Goal: Information Seeking & Learning: Find specific fact

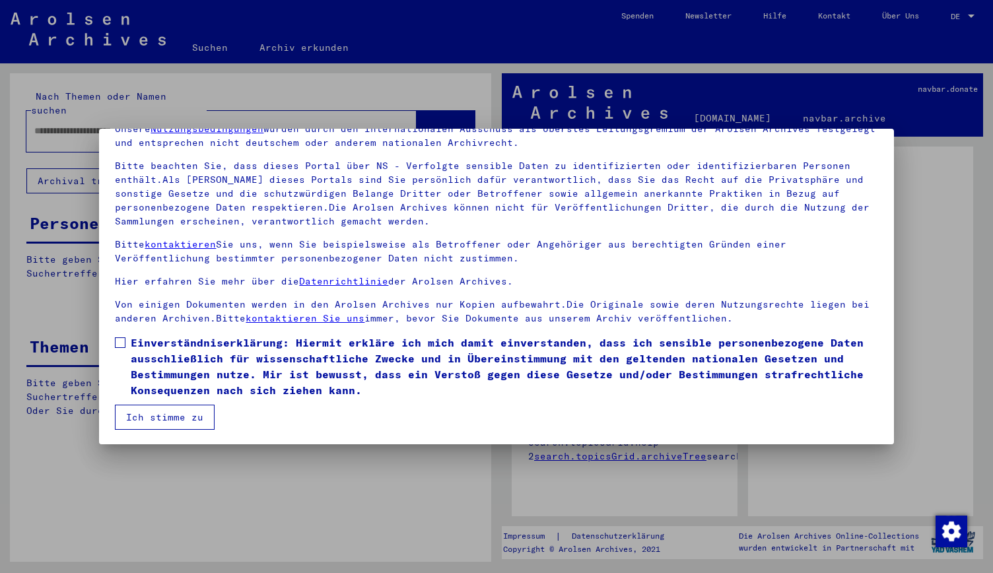
scroll to position [67, 0]
click at [123, 340] on span at bounding box center [120, 341] width 11 height 11
click at [196, 415] on button "Ich stimme zu" at bounding box center [165, 415] width 100 height 25
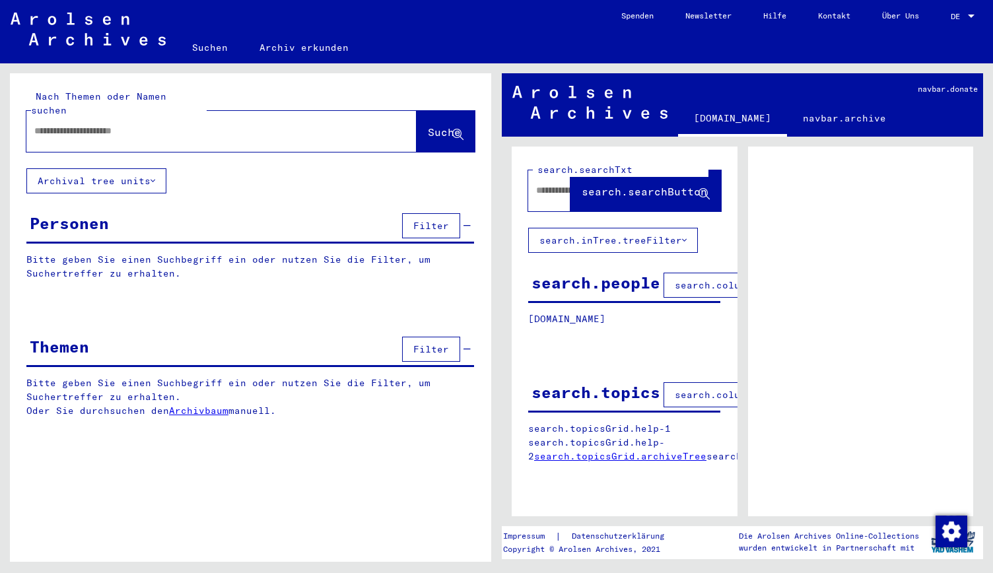
click at [272, 128] on div at bounding box center [205, 131] width 359 height 30
click at [955, 17] on span "DE" at bounding box center [958, 16] width 15 height 9
click at [941, 18] on span "English" at bounding box center [938, 23] width 32 height 10
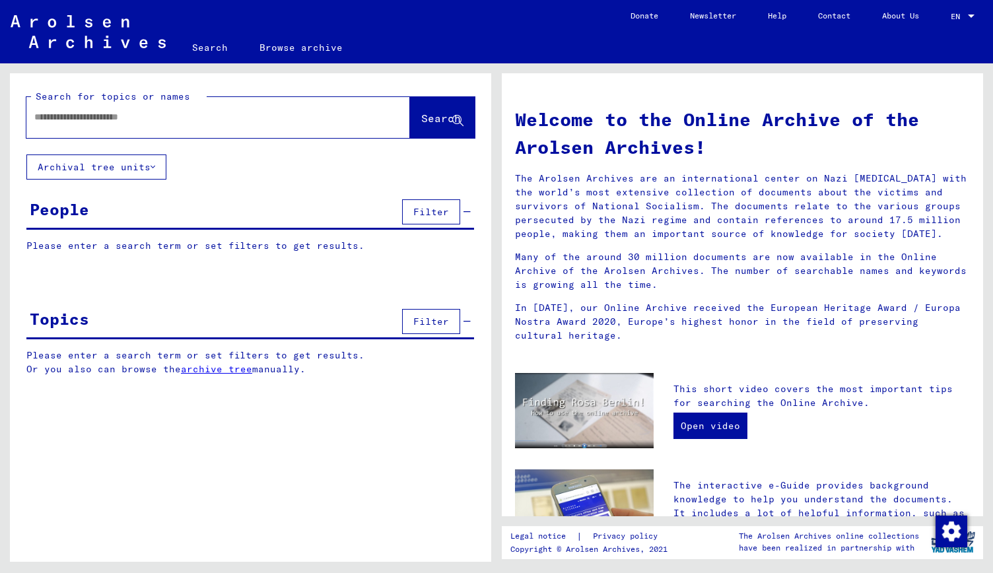
click at [327, 118] on input "text" at bounding box center [202, 117] width 336 height 14
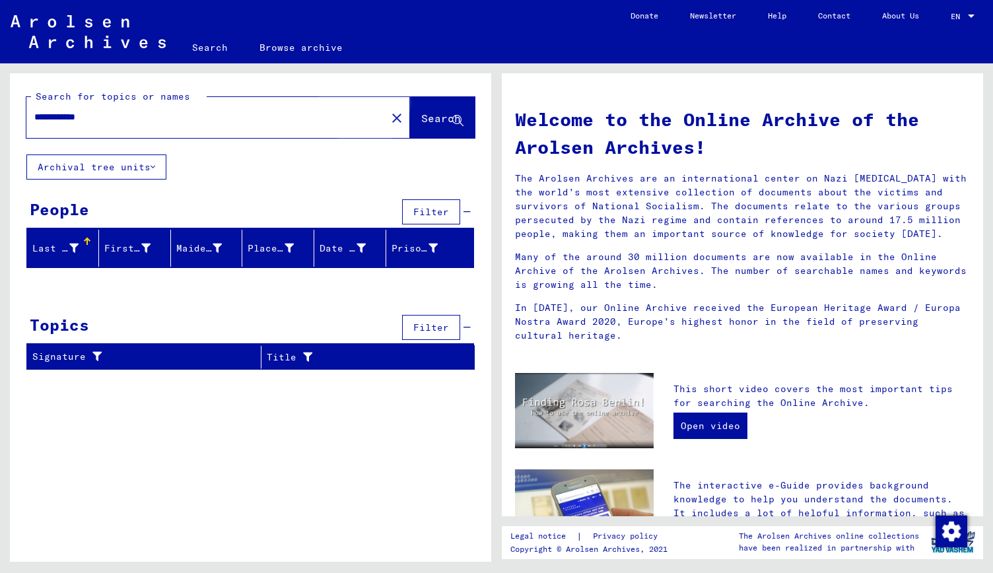
click at [421, 117] on span "Search" at bounding box center [441, 118] width 40 height 13
click at [288, 120] on input "**********" at bounding box center [202, 117] width 336 height 14
click at [61, 242] on div "Last Name" at bounding box center [55, 249] width 46 height 14
click at [70, 250] on icon at bounding box center [73, 248] width 9 height 9
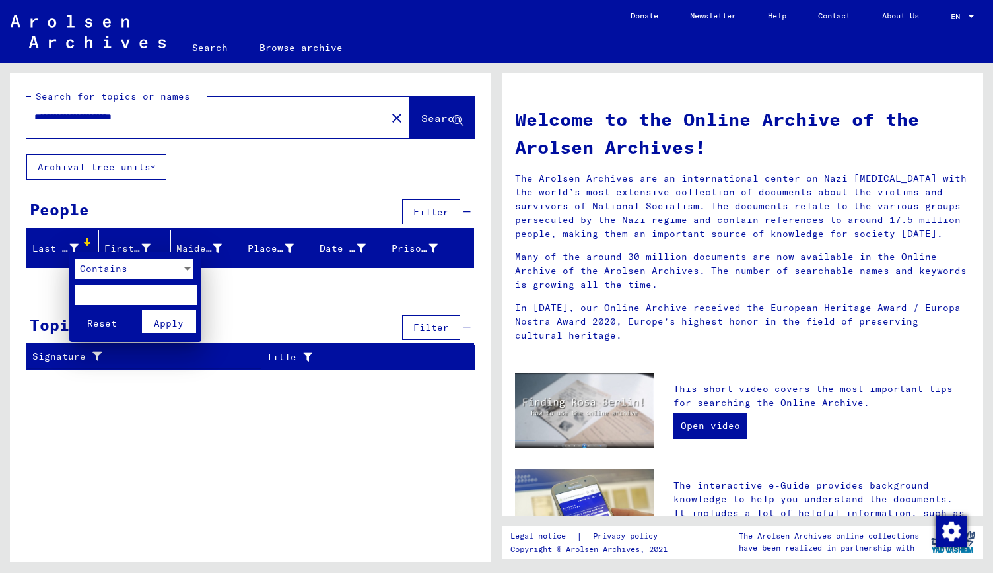
click at [151, 168] on div at bounding box center [496, 286] width 993 height 573
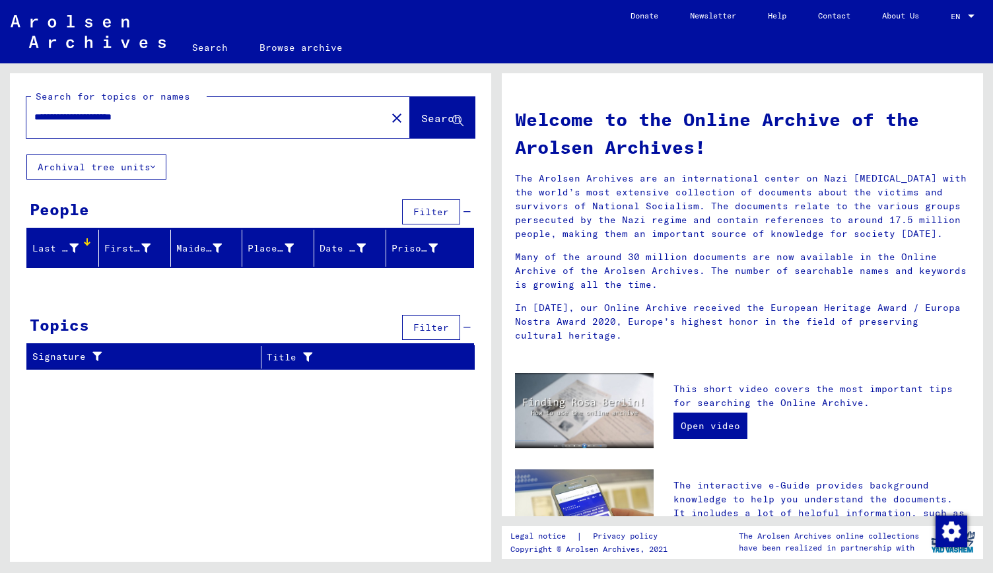
click at [153, 165] on icon at bounding box center [153, 166] width 5 height 9
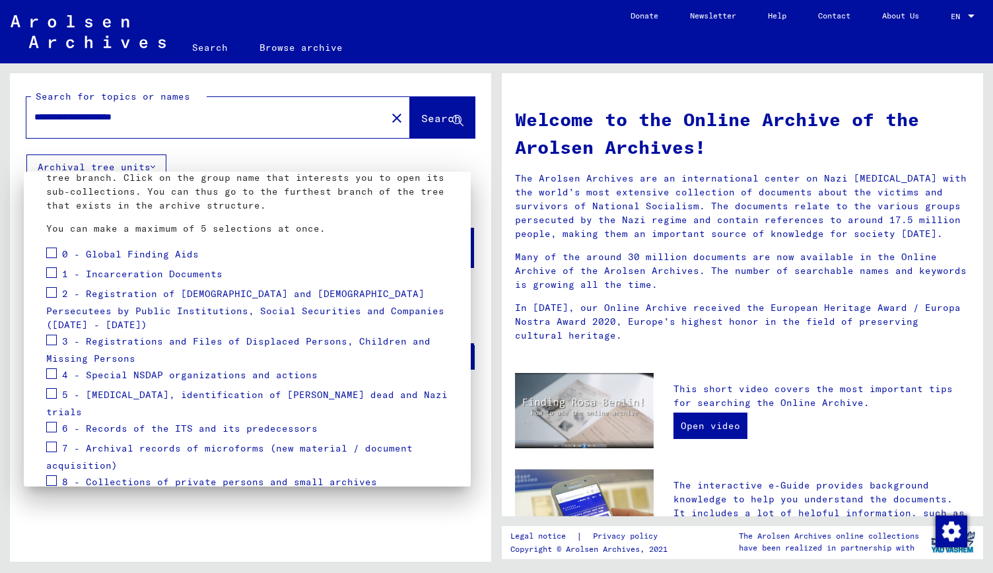
scroll to position [128, 0]
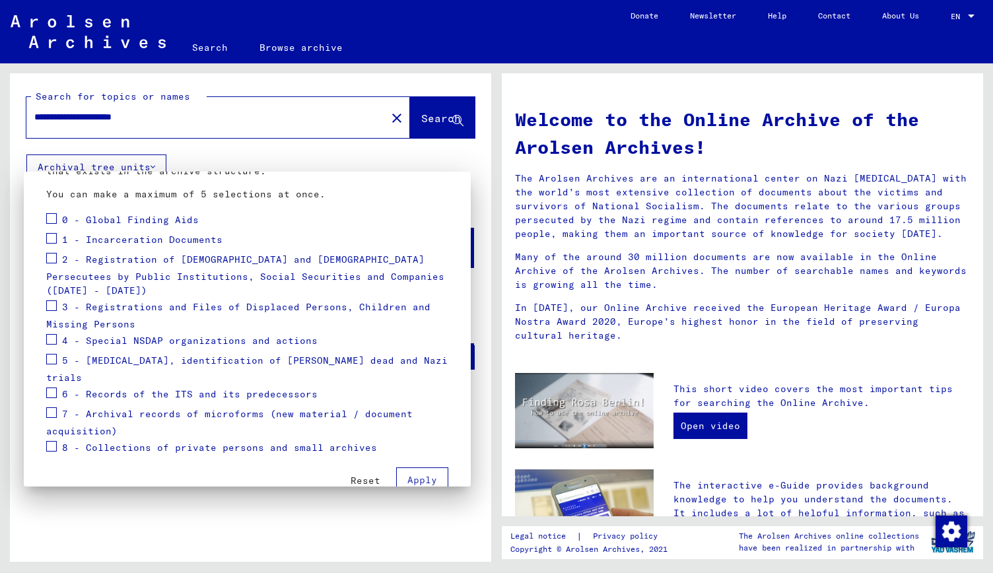
click at [469, 162] on div at bounding box center [496, 286] width 993 height 573
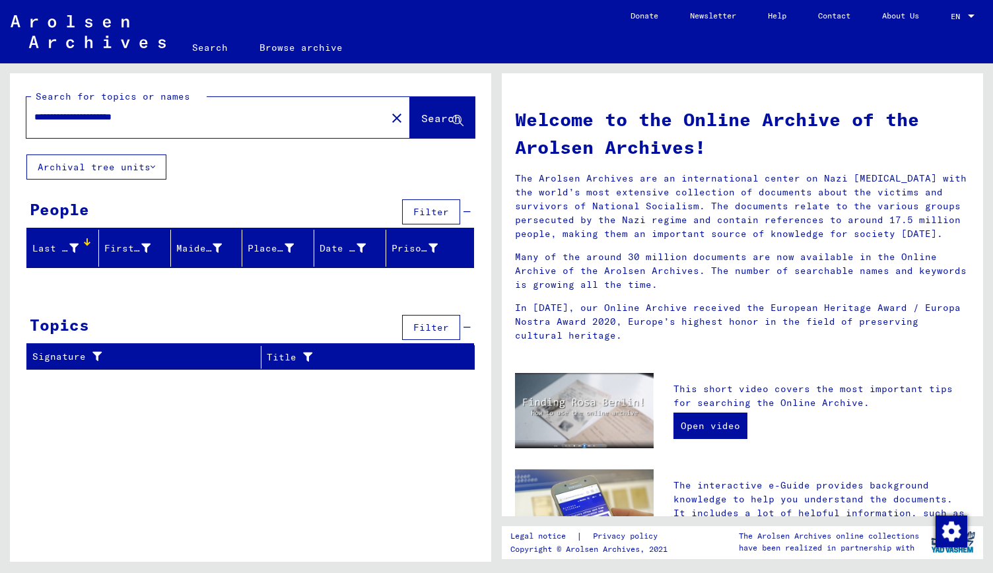
drag, startPoint x: 203, startPoint y: 116, endPoint x: 0, endPoint y: 142, distance: 205.1
click at [0, 142] on div "**********" at bounding box center [248, 312] width 497 height 498
paste input "text"
type input "**********"
click at [436, 118] on span "Search" at bounding box center [441, 118] width 40 height 13
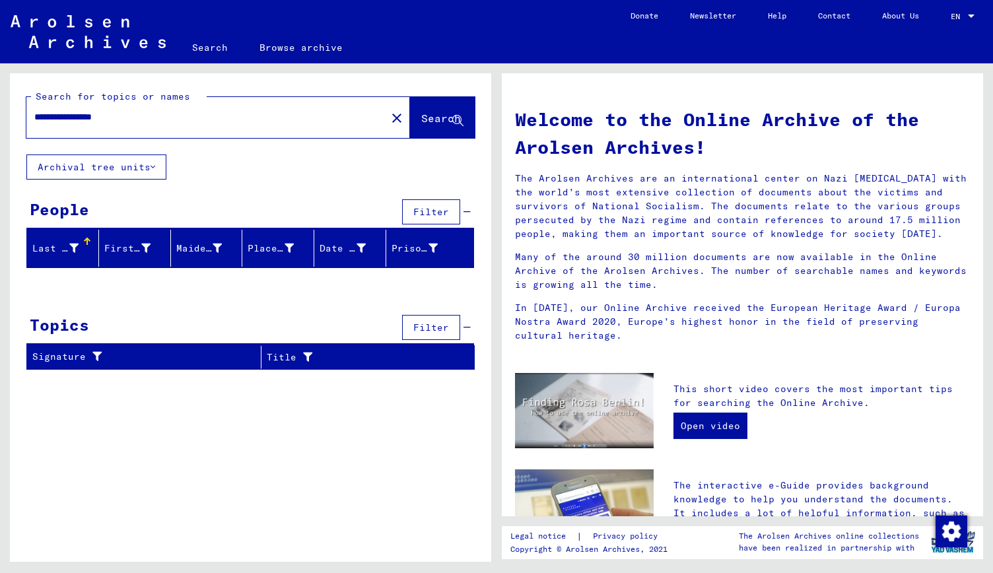
click at [967, 11] on div "EN EN" at bounding box center [964, 13] width 26 height 22
click at [938, 47] on span "Deutsch" at bounding box center [938, 47] width 32 height 10
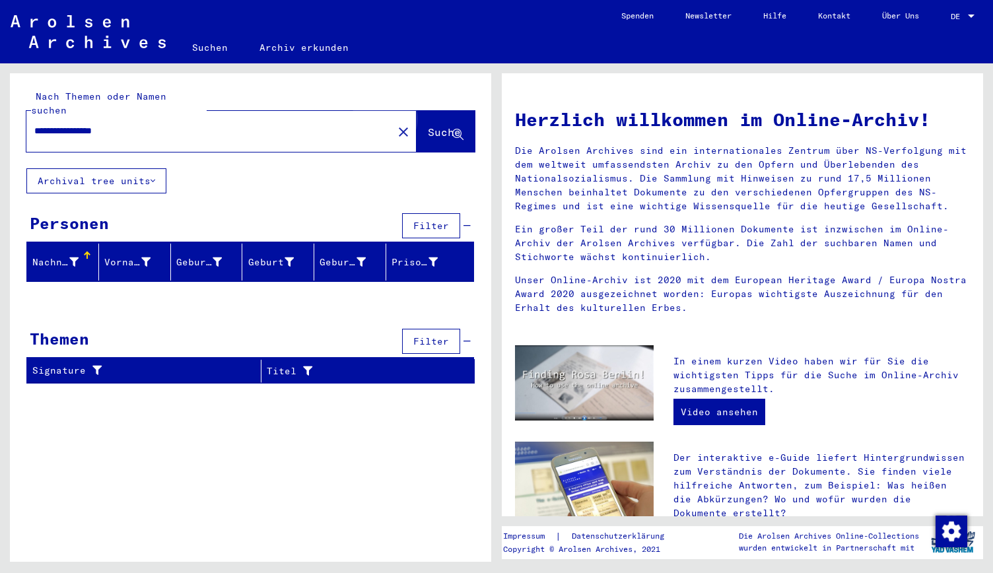
click at [432, 125] on span "Suche" at bounding box center [444, 131] width 33 height 13
click at [428, 125] on span "Suche" at bounding box center [444, 131] width 33 height 13
click at [150, 168] on button "Archival tree units" at bounding box center [96, 180] width 140 height 25
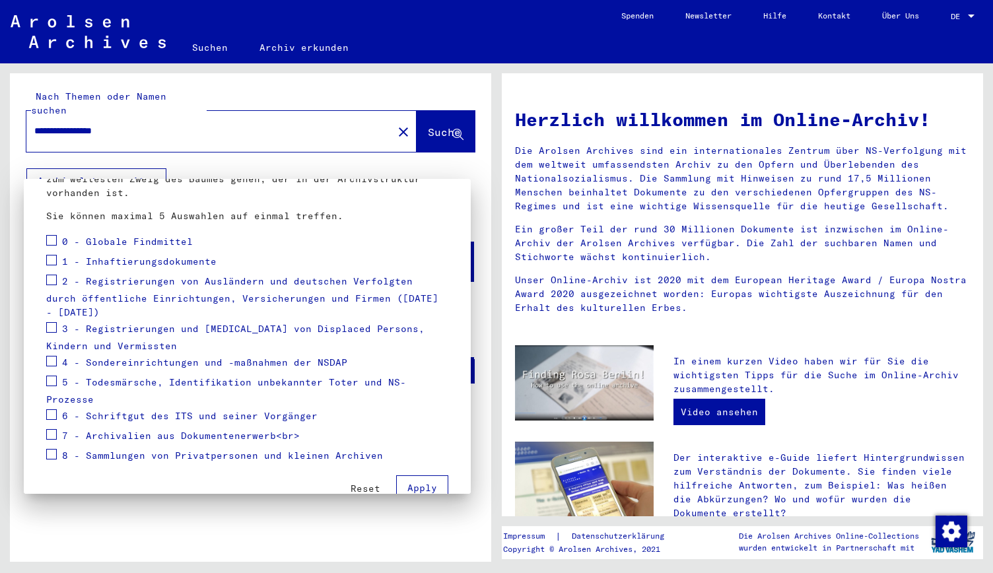
scroll to position [134, 0]
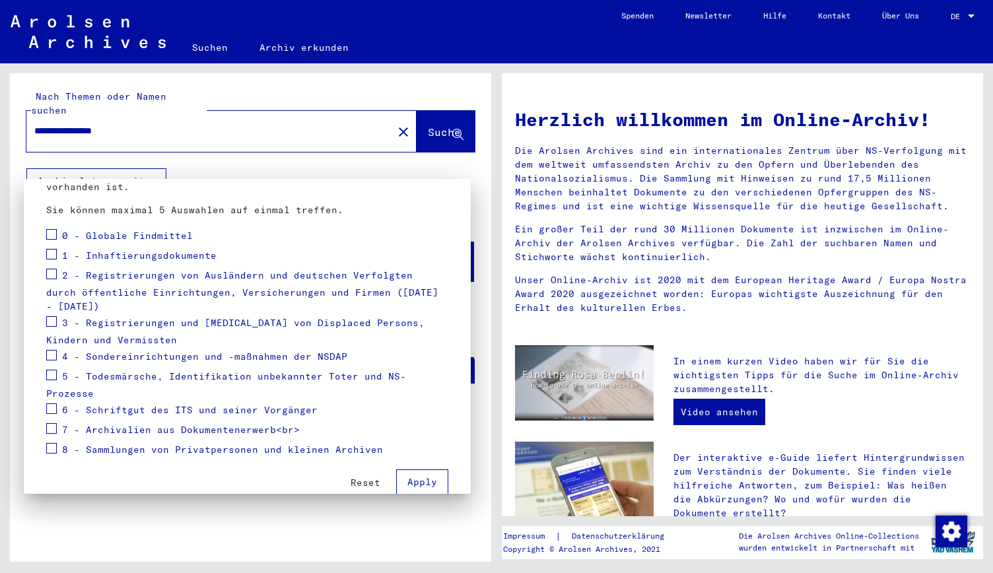
click at [217, 423] on span "7 - Archivalien aus Dokumentenerwerb<br>" at bounding box center [181, 429] width 238 height 12
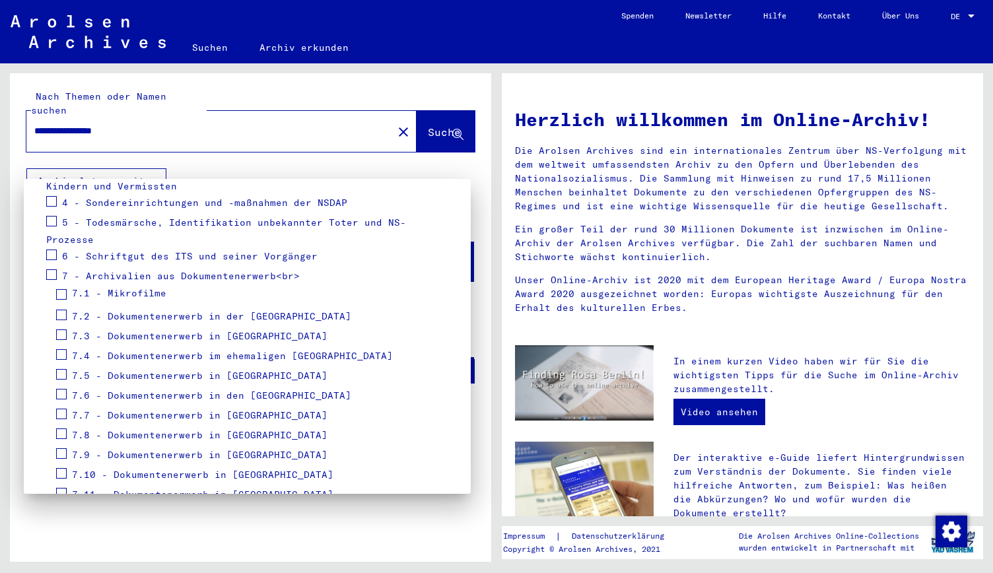
scroll to position [292, 0]
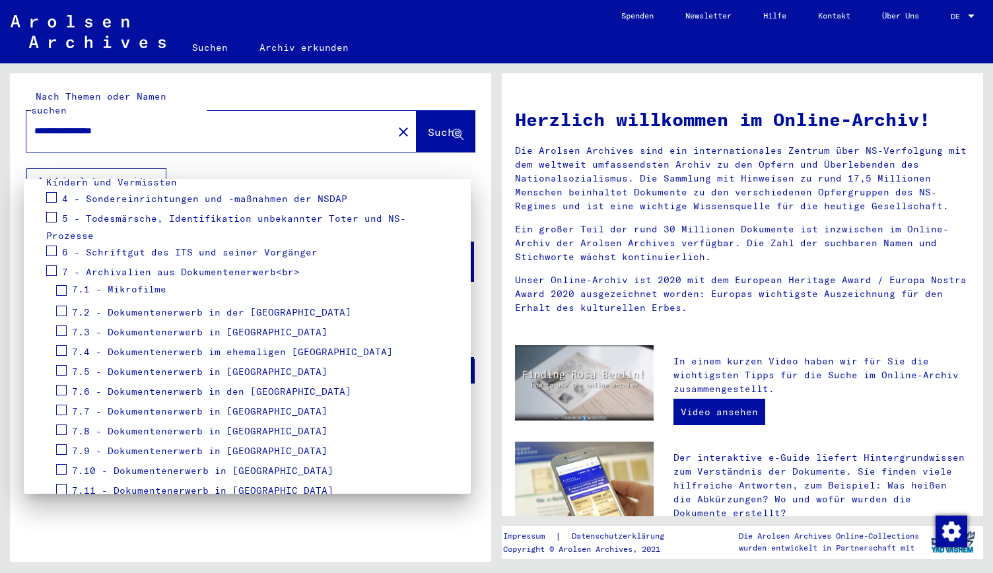
click at [156, 405] on span "7.7 - Dokumentenerwerb in [GEOGRAPHIC_DATA]" at bounding box center [200, 411] width 256 height 12
click at [255, 425] on span "7.7.1 - Archive Service of War Victims" at bounding box center [195, 431] width 226 height 12
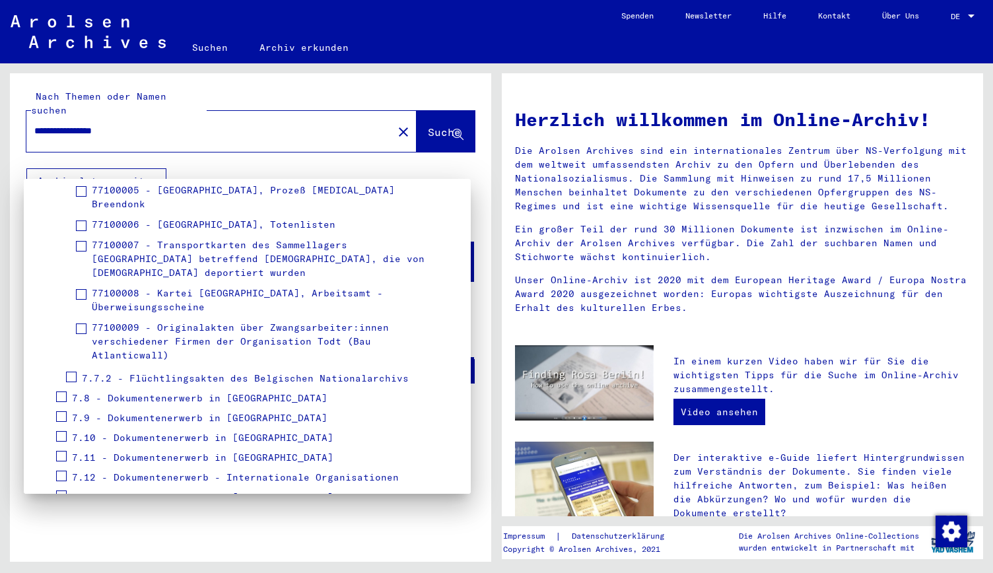
scroll to position [720, 0]
click at [229, 373] on span "7.7.2 - Flüchtlingsakten des Belgischen Nationalarchivs" at bounding box center [245, 379] width 327 height 12
click at [291, 373] on span "7.7.2 - Flüchtlingsakten des Belgischen Nationalarchivs" at bounding box center [245, 379] width 327 height 12
click at [323, 154] on div at bounding box center [496, 286] width 993 height 573
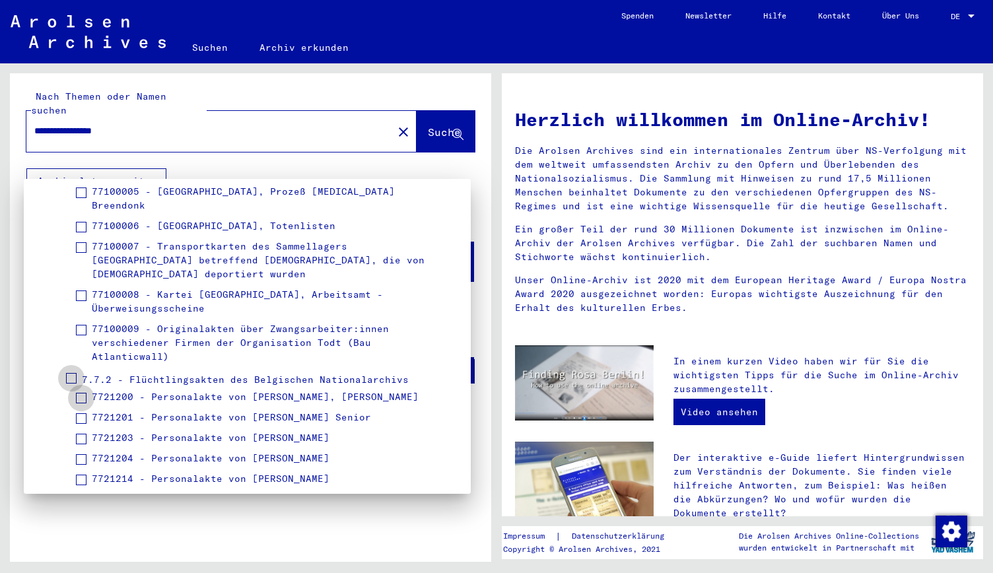
click at [626, 17] on link "Spenden" at bounding box center [637, 16] width 64 height 32
click at [769, 15] on link "Hilfe" at bounding box center [774, 16] width 55 height 32
